Goal: Find specific page/section: Find specific page/section

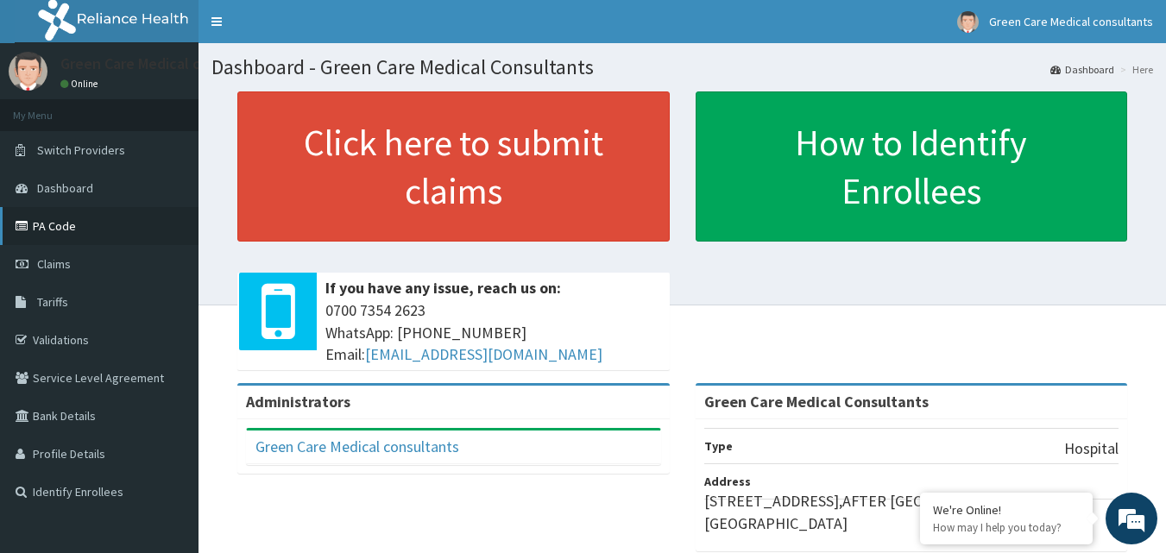
click at [79, 217] on link "PA Code" at bounding box center [99, 226] width 198 height 38
click at [71, 225] on link "PA Code" at bounding box center [99, 226] width 198 height 38
